Goal: Information Seeking & Learning: Check status

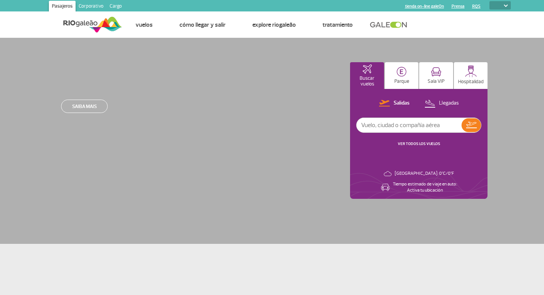
select select
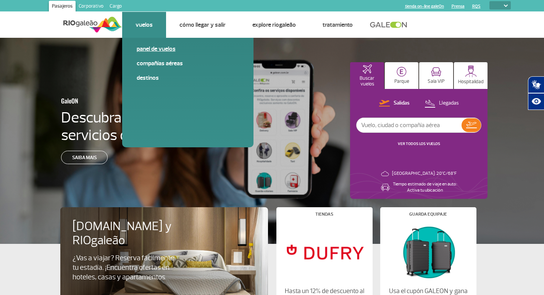
click at [147, 49] on link "Panel de vuelos" at bounding box center [188, 49] width 102 height 8
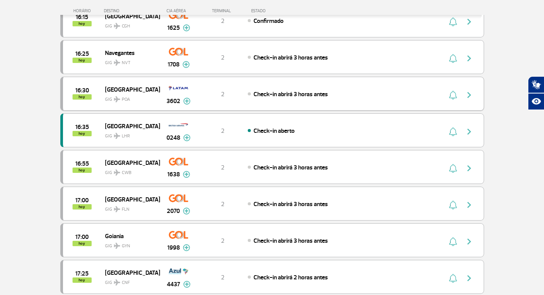
scroll to position [382, 0]
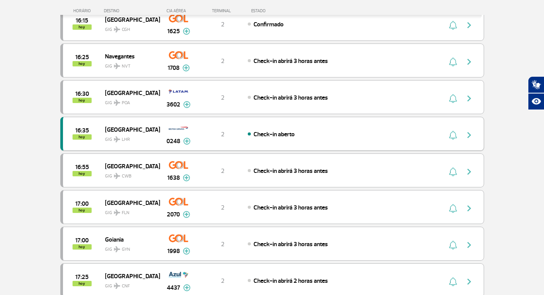
click at [470, 133] on img "button" at bounding box center [469, 135] width 9 height 9
click at [187, 140] on img at bounding box center [186, 141] width 7 height 7
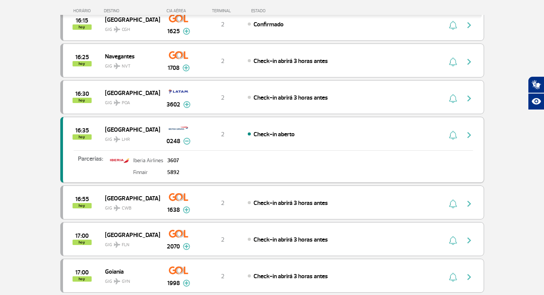
click at [187, 140] on img at bounding box center [186, 141] width 7 height 7
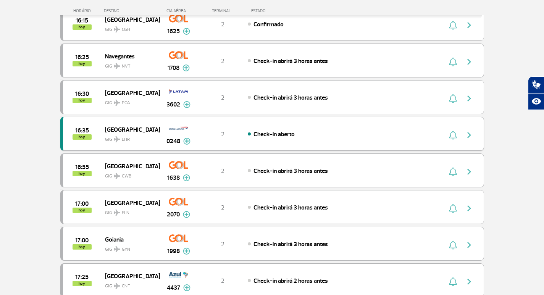
click at [468, 136] on img "button" at bounding box center [469, 135] width 9 height 9
click at [469, 134] on img "button" at bounding box center [469, 135] width 9 height 9
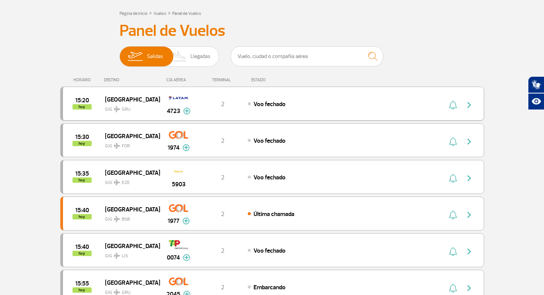
scroll to position [0, 0]
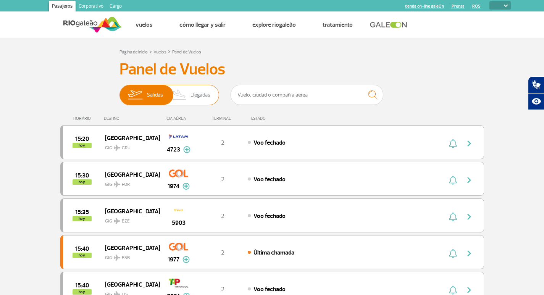
click at [195, 92] on span "Llegadas" at bounding box center [201, 95] width 20 height 20
click at [120, 91] on input "[PERSON_NAME]" at bounding box center [120, 91] width 0 height 0
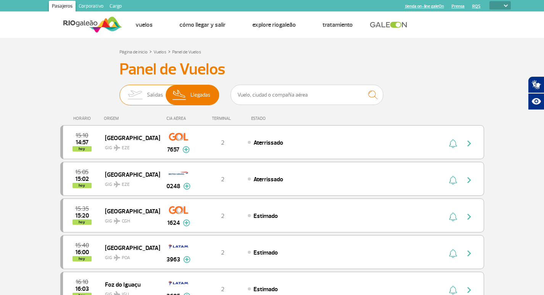
click at [149, 95] on span "Salidas" at bounding box center [155, 95] width 16 height 20
click at [120, 91] on input "[PERSON_NAME]" at bounding box center [120, 91] width 0 height 0
